Goal: Communication & Community: Participate in discussion

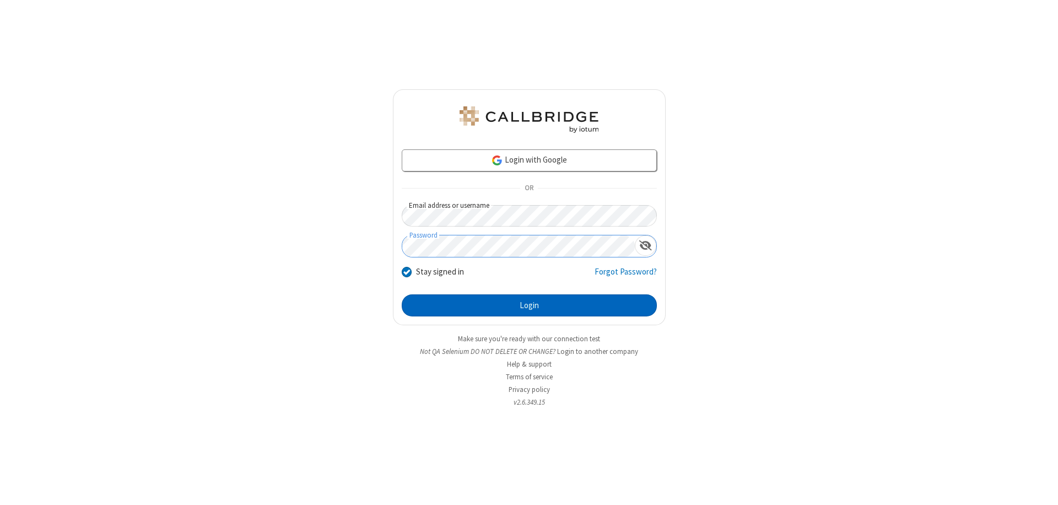
click at [529, 305] on button "Login" at bounding box center [529, 305] width 255 height 22
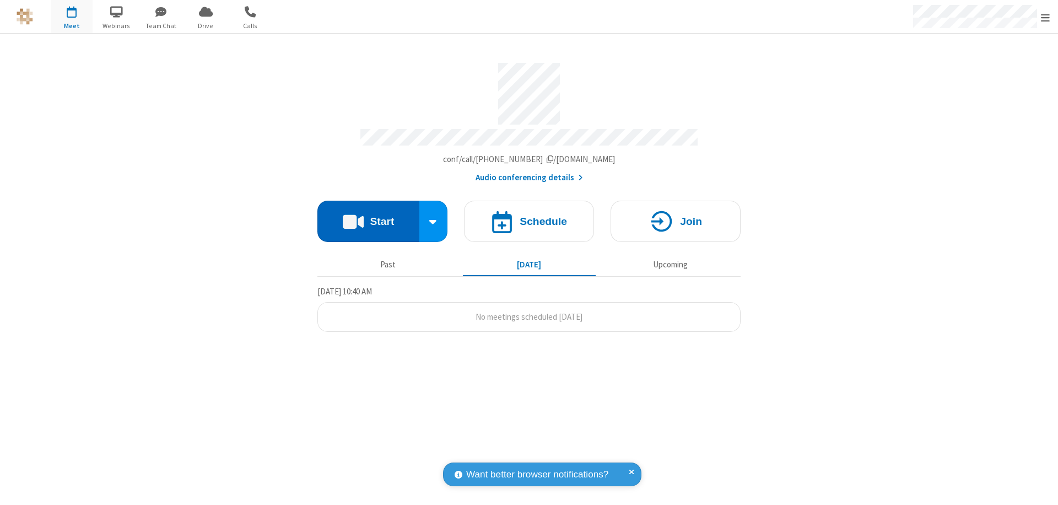
click at [368, 216] on button "Start" at bounding box center [368, 220] width 102 height 41
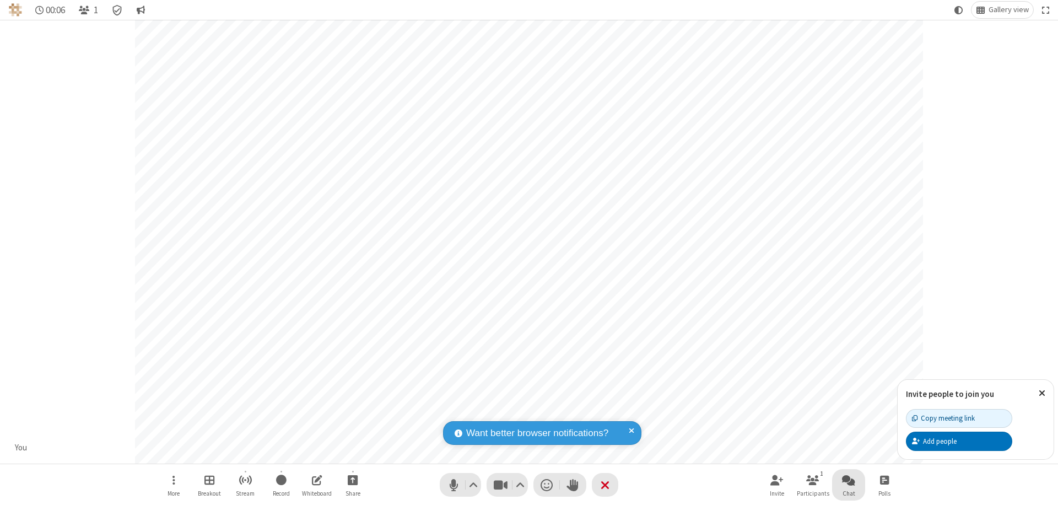
click at [848, 479] on span "Open chat" at bounding box center [848, 480] width 13 height 14
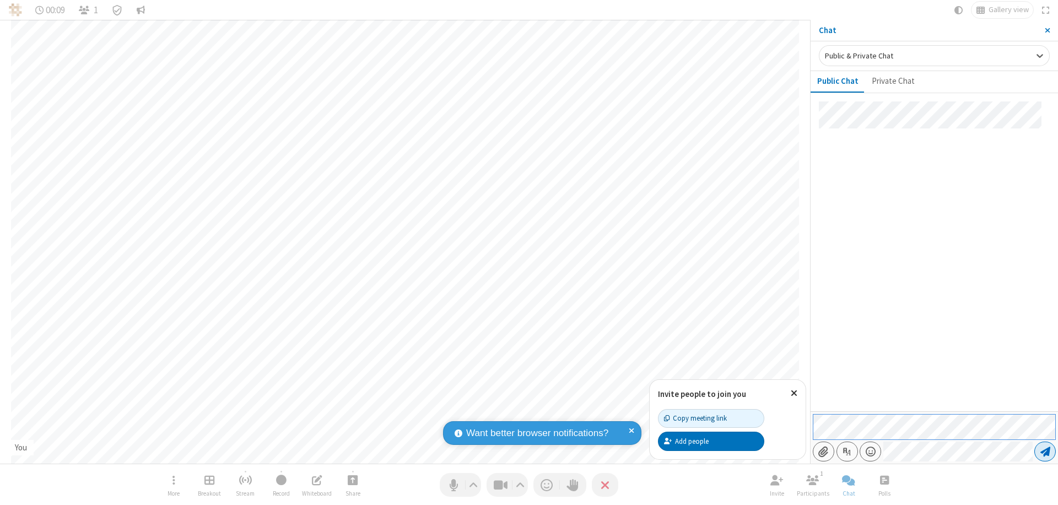
click at [1044, 451] on span "Send message" at bounding box center [1045, 451] width 10 height 11
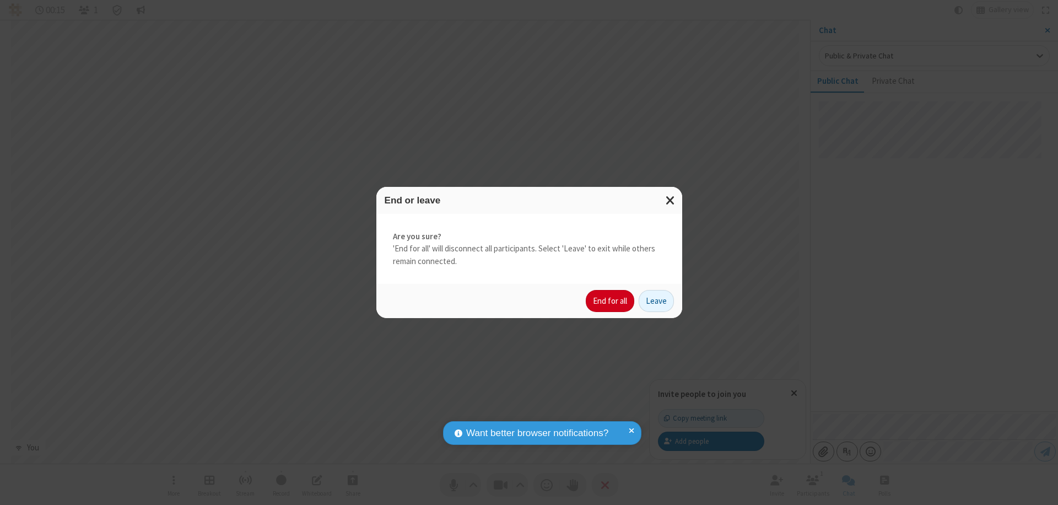
click at [610, 301] on button "End for all" at bounding box center [609, 301] width 48 height 22
